Goal: Book appointment/travel/reservation

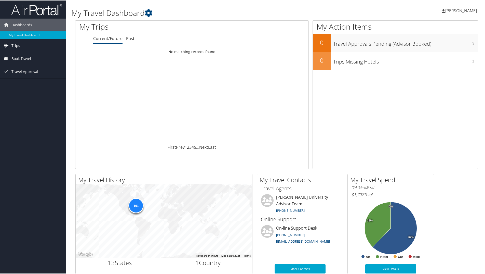
click at [20, 41] on link "Trips" at bounding box center [33, 45] width 66 height 13
click at [39, 54] on link "Current/Future Trips" at bounding box center [33, 55] width 66 height 8
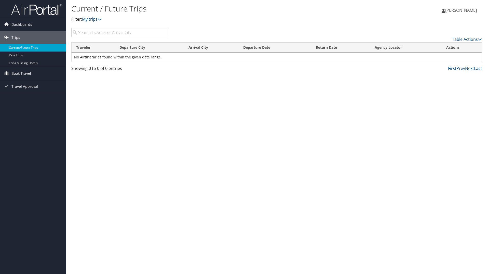
click at [41, 72] on link "Book Travel" at bounding box center [33, 73] width 66 height 13
click at [43, 83] on link "Approval Request (Beta)" at bounding box center [33, 84] width 66 height 8
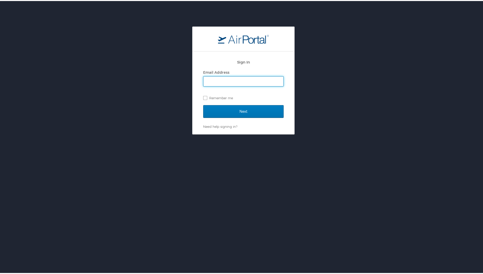
click at [225, 81] on input "Email Address" at bounding box center [243, 80] width 80 height 10
type input "pamela.a.clarke@howard.edu"
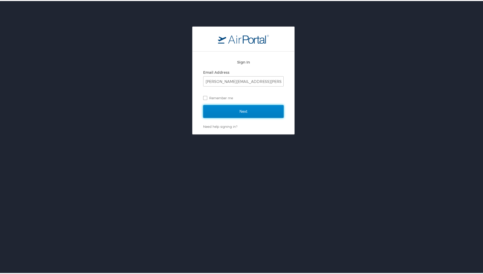
click at [236, 107] on input "Next" at bounding box center [243, 110] width 80 height 13
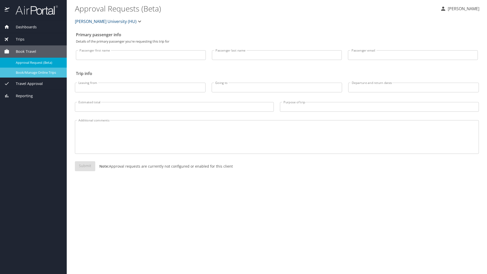
click at [37, 72] on span "Book/Manage Online Trips" at bounding box center [38, 72] width 45 height 5
